Goal: Information Seeking & Learning: Learn about a topic

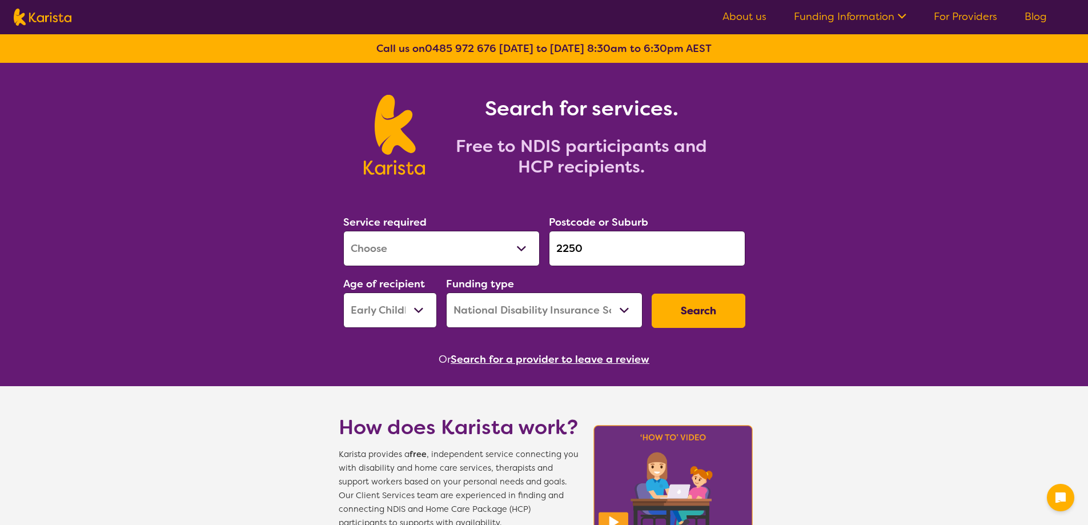
select select "EC"
select select "NDIS"
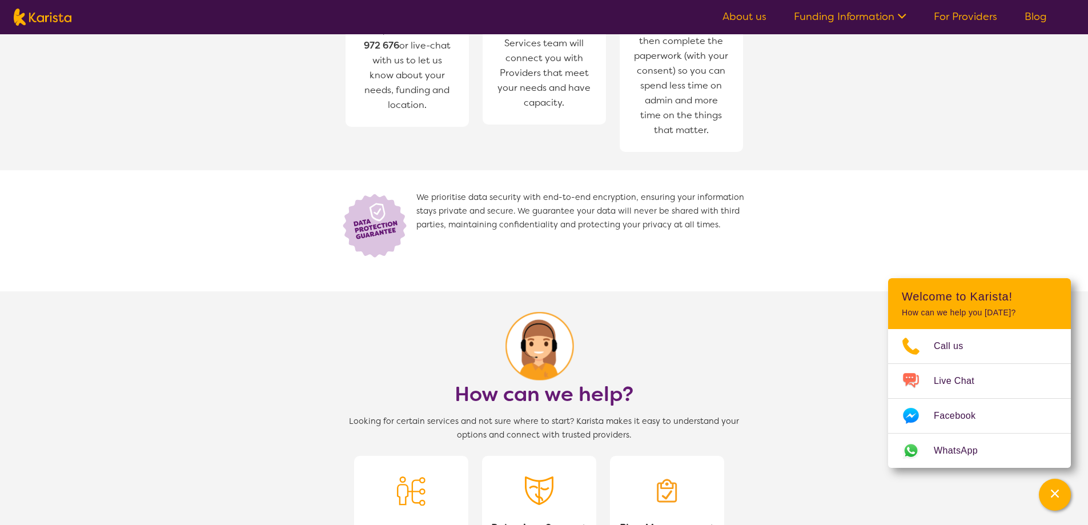
scroll to position [799, 0]
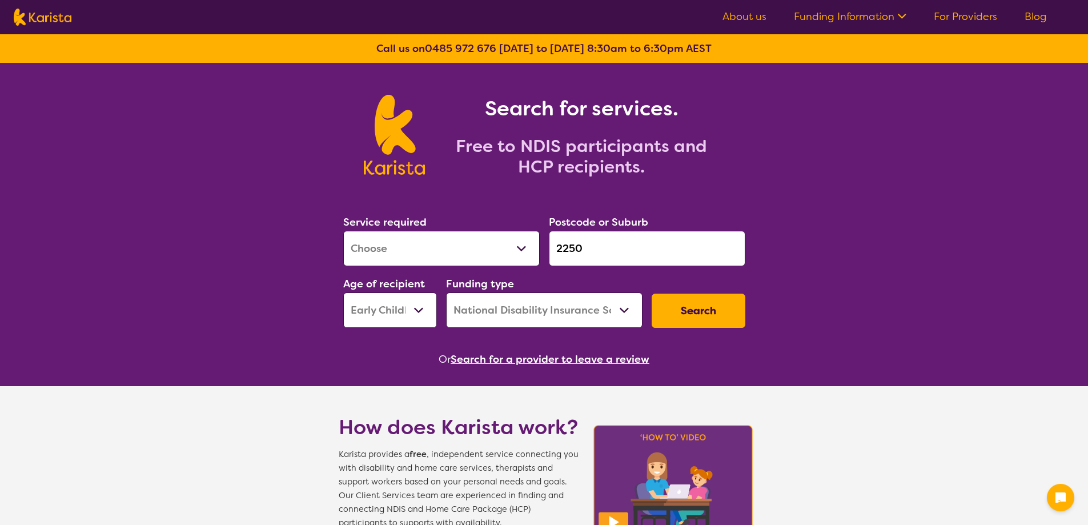
select select "EC"
select select "NDIS"
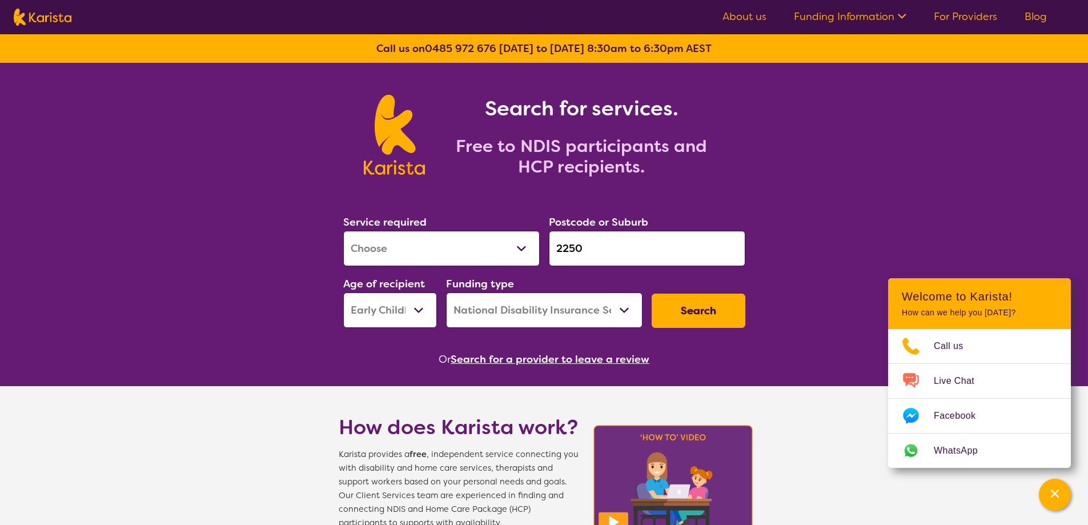
click at [483, 248] on select "Allied Health Assistant Assessment ([MEDICAL_DATA] or [MEDICAL_DATA]) Behaviour…" at bounding box center [441, 248] width 196 height 35
click at [796, 148] on div "Search for services. Free to NDIS participants and HCP recipients." at bounding box center [544, 122] width 1088 height 119
click at [896, 11] on icon at bounding box center [900, 15] width 12 height 12
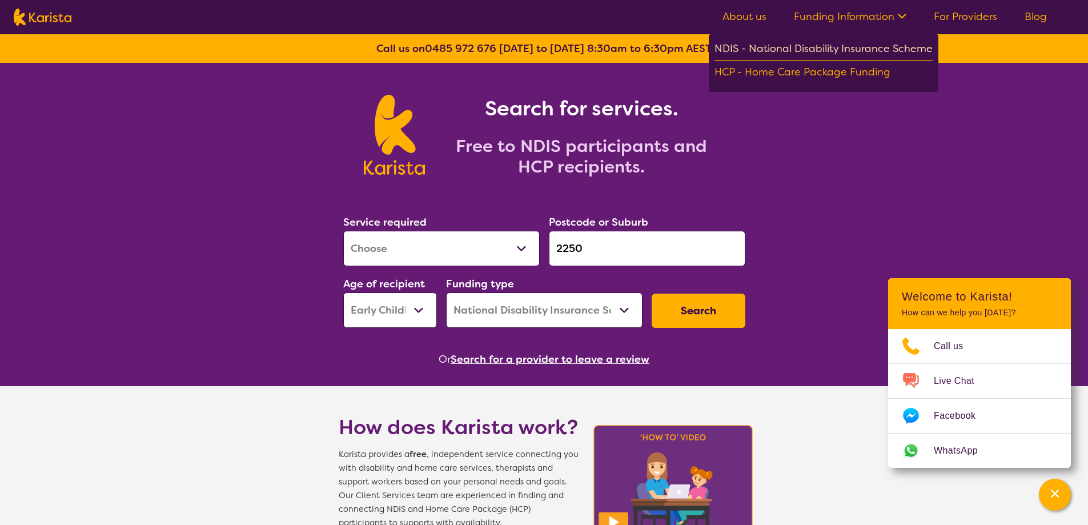
click at [886, 50] on div "NDIS - National Disability Insurance Scheme" at bounding box center [823, 50] width 218 height 21
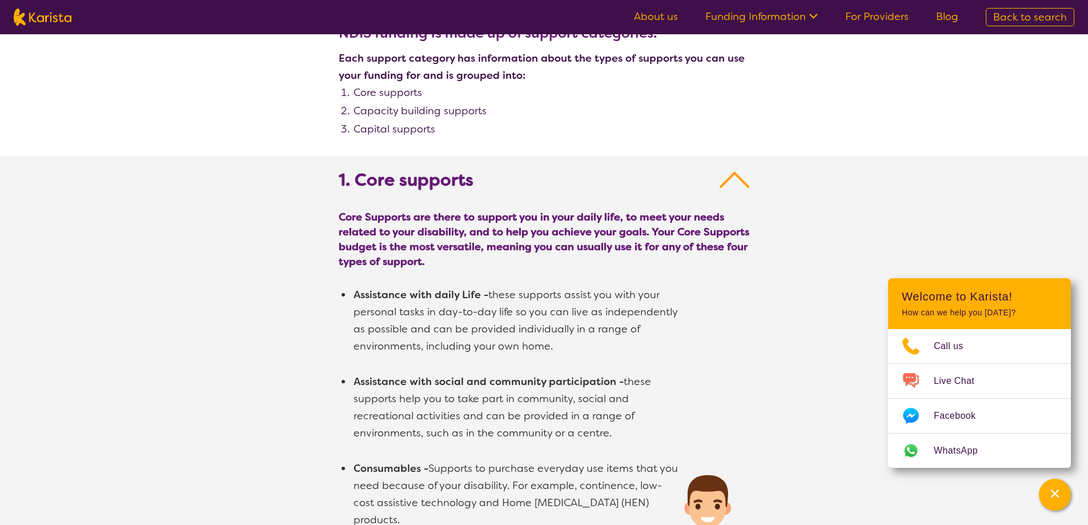
scroll to position [452, 0]
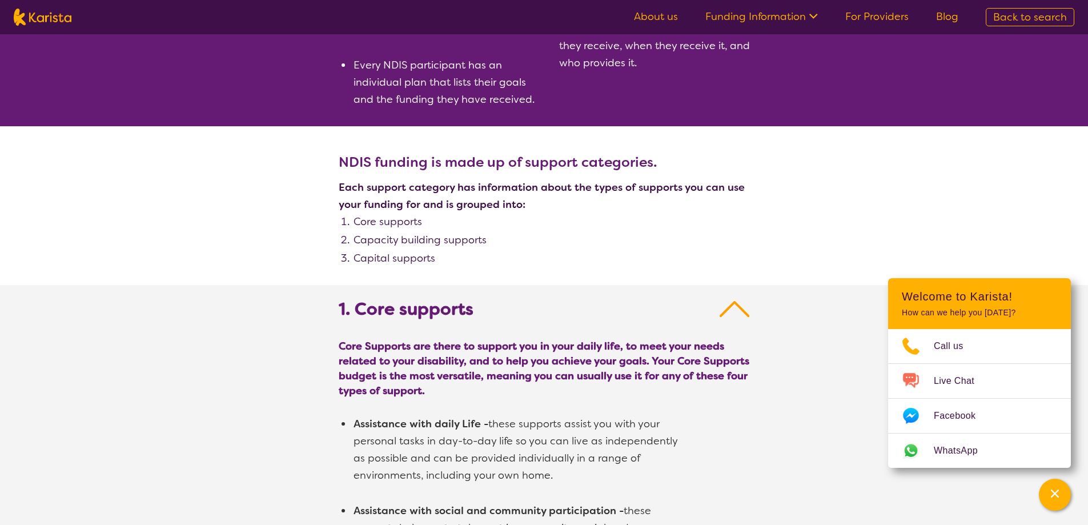
click at [817, 15] on icon at bounding box center [812, 15] width 12 height 12
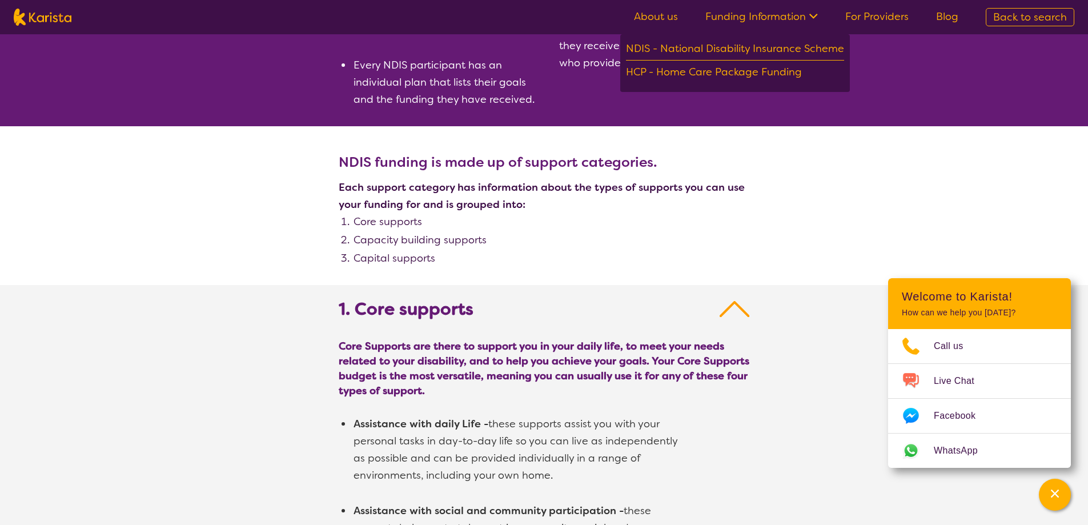
click at [666, 13] on link "About us" at bounding box center [656, 17] width 44 height 14
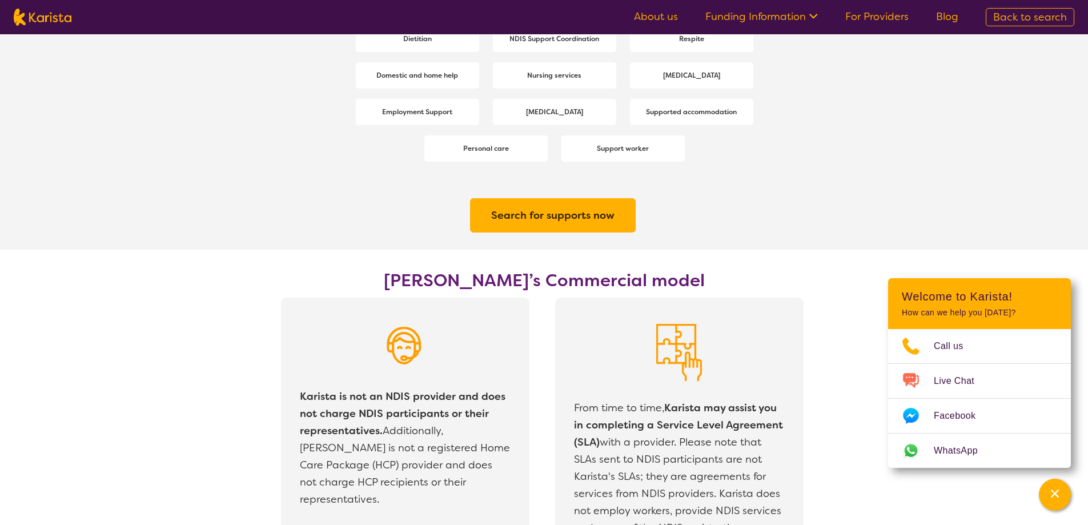
scroll to position [1577, 0]
